Goal: Obtain resource: Obtain resource

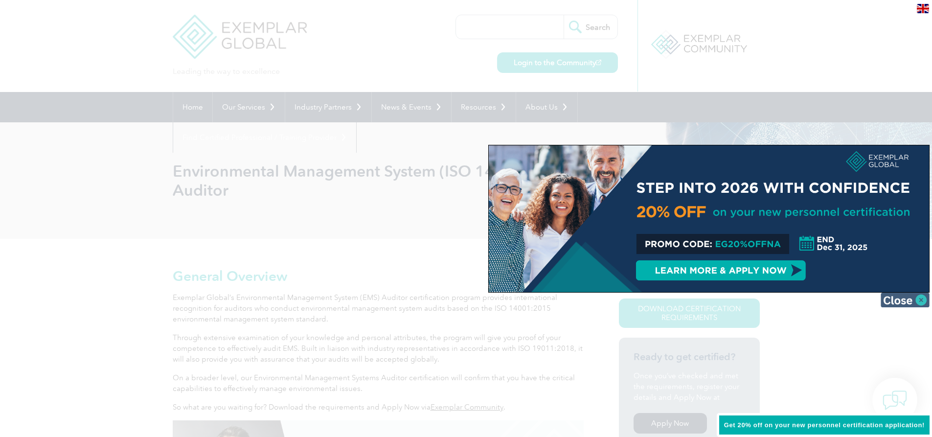
click at [924, 299] on img at bounding box center [905, 300] width 49 height 15
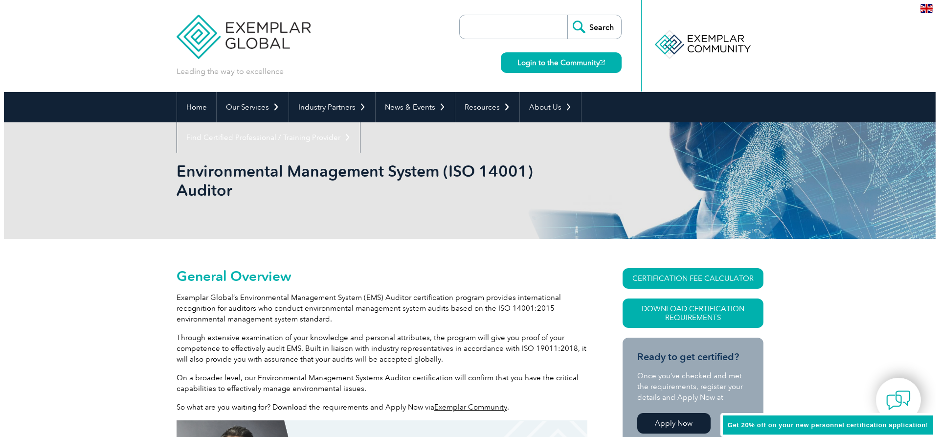
scroll to position [147, 0]
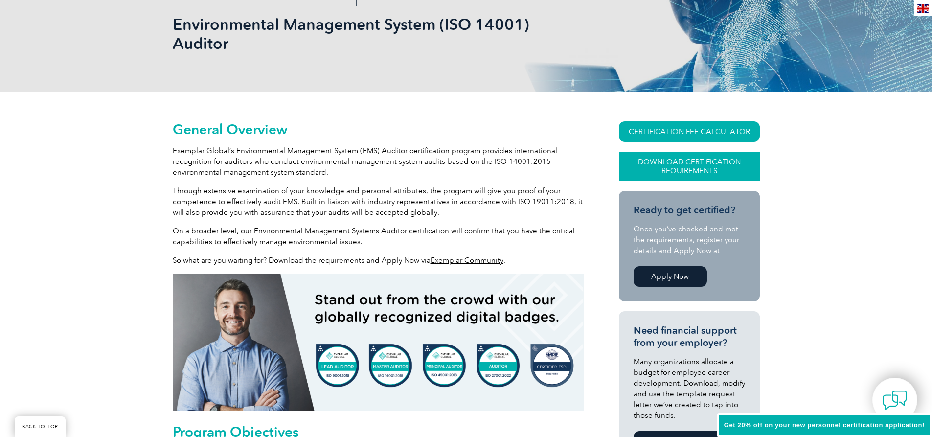
click at [671, 162] on link "Download Certification Requirements" at bounding box center [689, 166] width 141 height 29
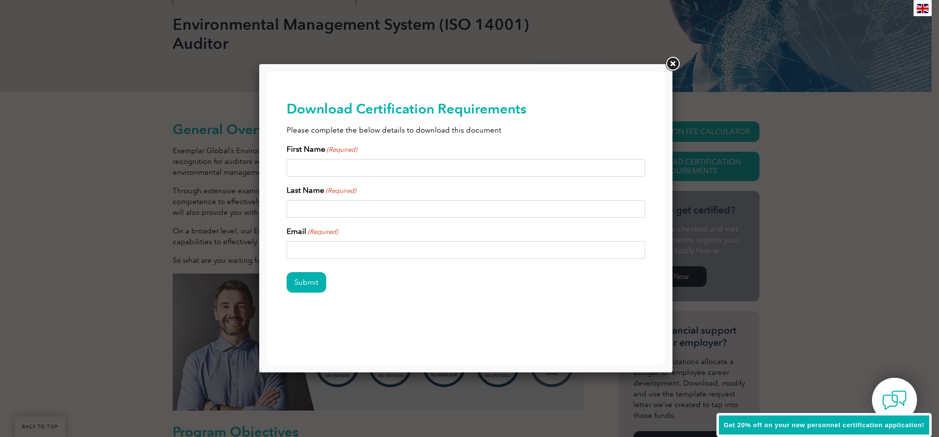
click at [378, 170] on input "First Name (Required)" at bounding box center [466, 168] width 359 height 18
type input "Mark"
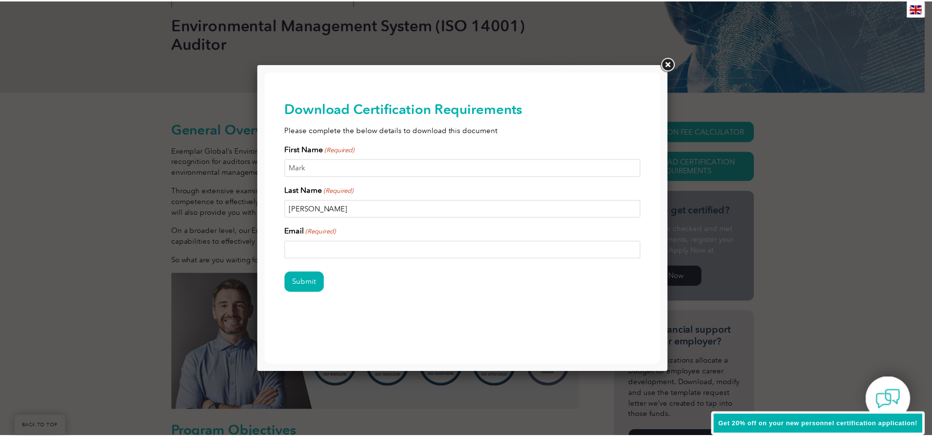
scroll to position [0, 0]
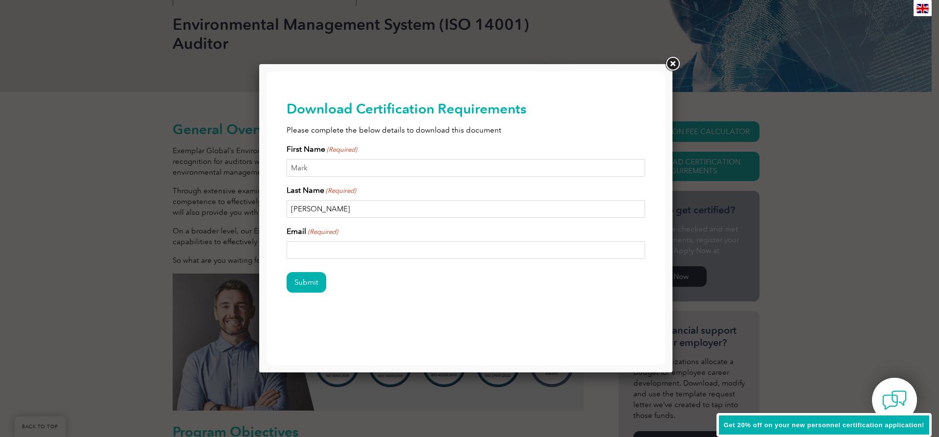
type input "[PERSON_NAME]"
click at [379, 248] on input "Email (Required)" at bounding box center [466, 250] width 359 height 18
type input "[EMAIL_ADDRESS][DOMAIN_NAME]"
click at [302, 283] on input "Submit" at bounding box center [307, 282] width 40 height 21
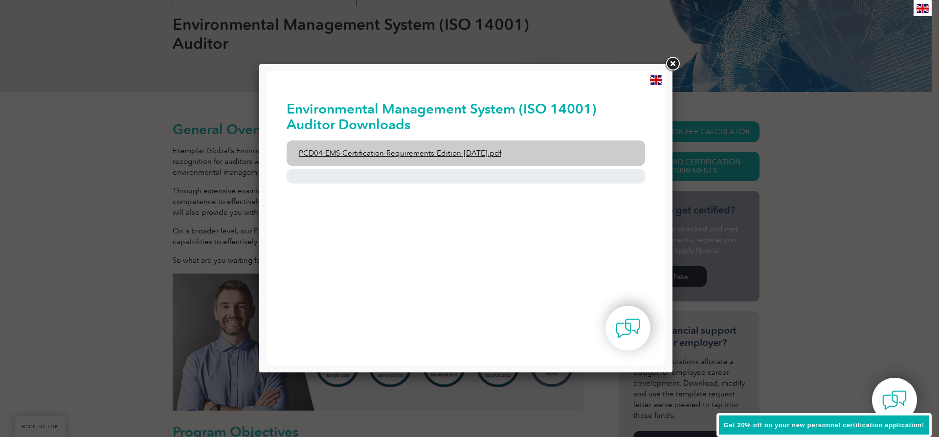
click at [376, 151] on link "PCD04-EMS-Certification-Requirements-Edition-[DATE].pdf" at bounding box center [466, 152] width 359 height 25
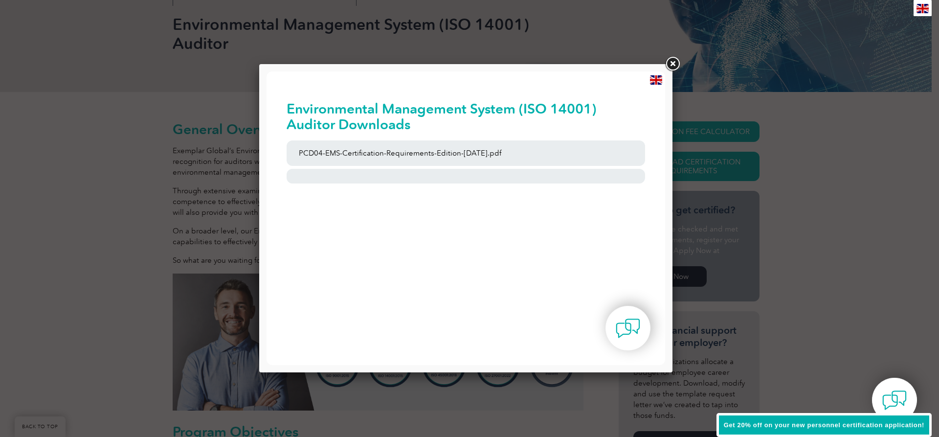
click at [672, 65] on link at bounding box center [673, 64] width 18 height 18
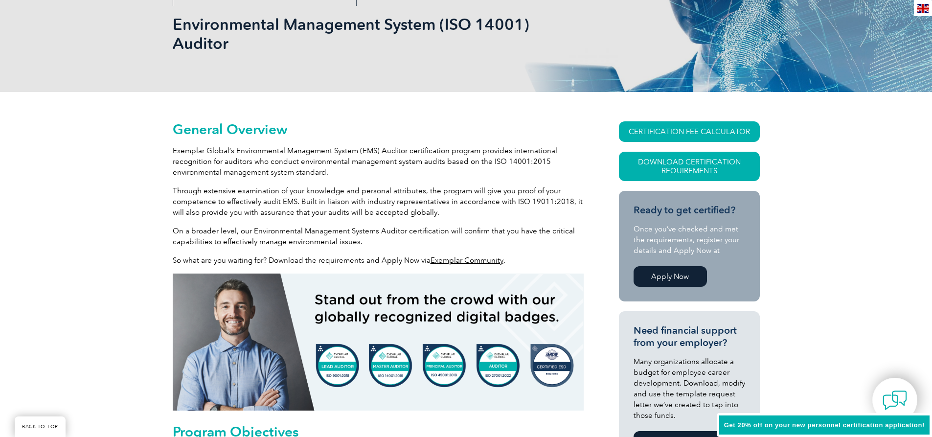
click at [679, 276] on link "Apply Now" at bounding box center [670, 276] width 73 height 21
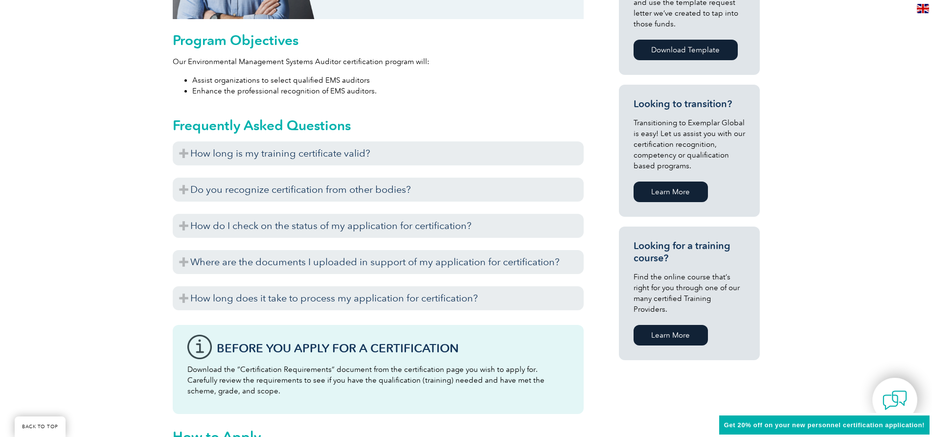
scroll to position [195, 0]
